Goal: Book appointment/travel/reservation

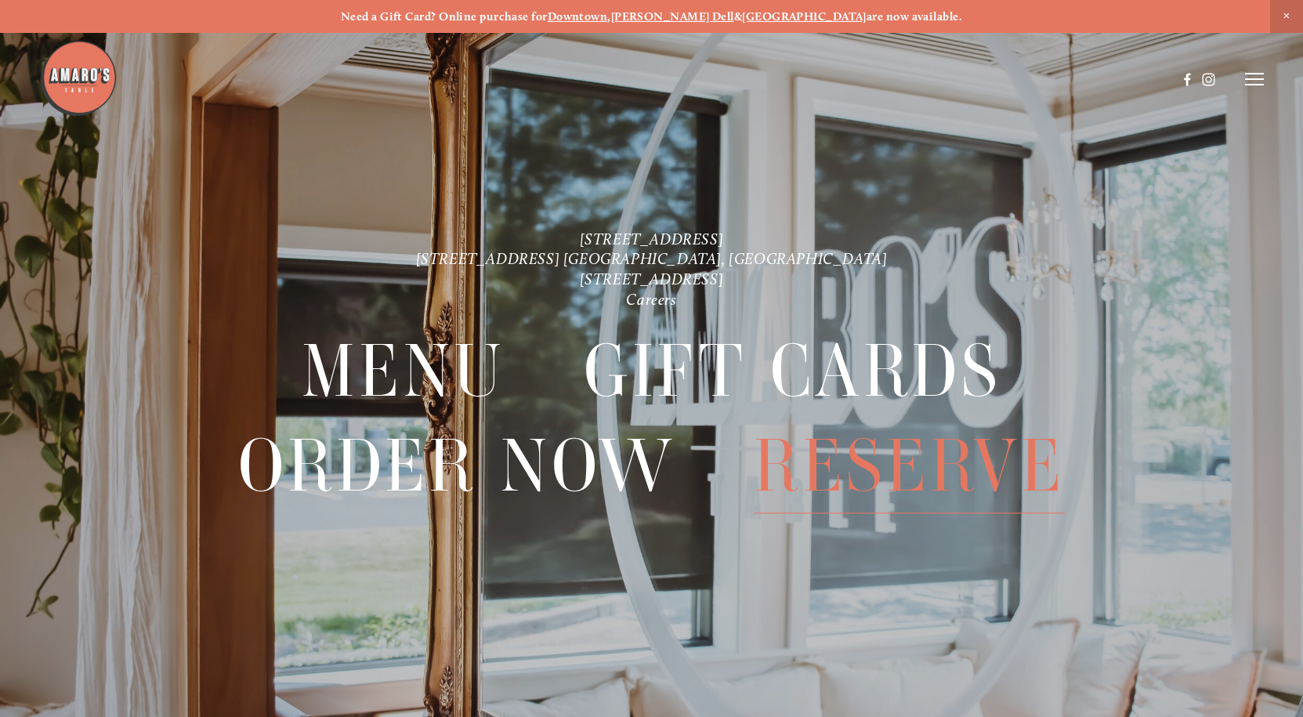
drag, startPoint x: 911, startPoint y: 466, endPoint x: 902, endPoint y: 462, distance: 9.5
click at [910, 466] on span "Reserve" at bounding box center [909, 466] width 311 height 95
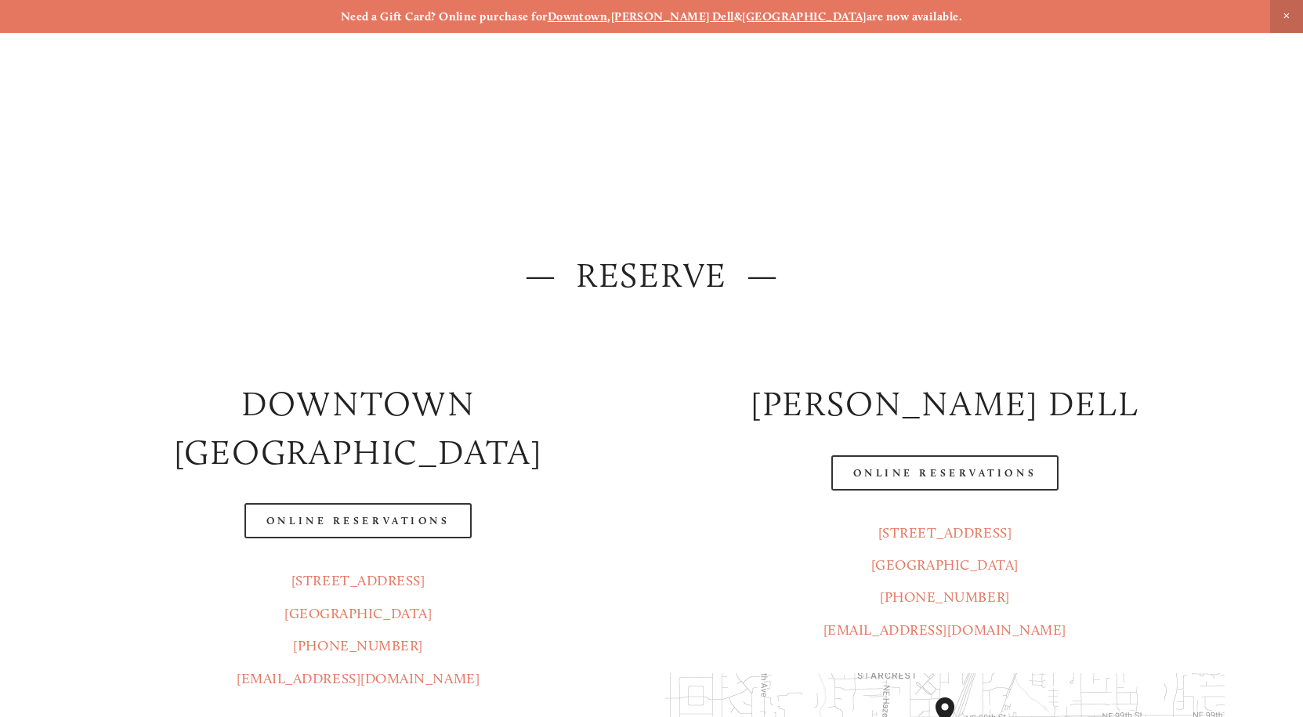
scroll to position [157, 0]
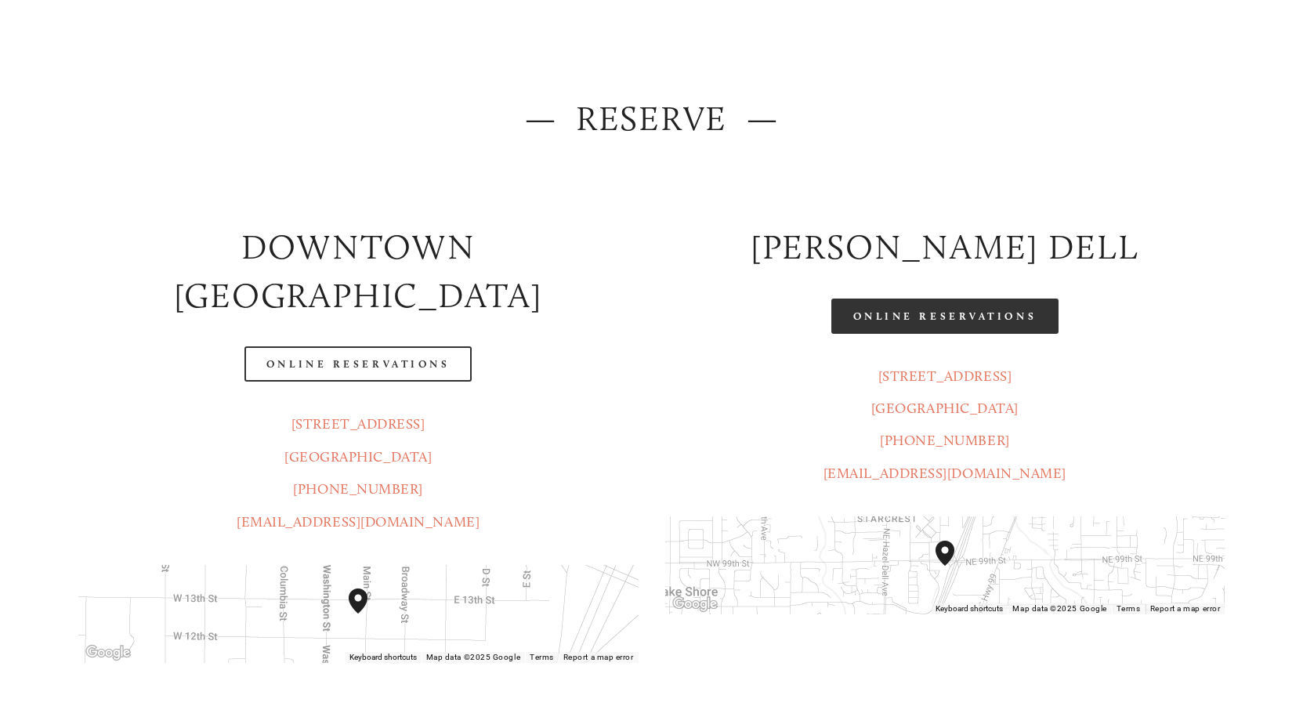
click at [995, 313] on link "Online Reservations" at bounding box center [945, 316] width 227 height 35
